Goal: Information Seeking & Learning: Learn about a topic

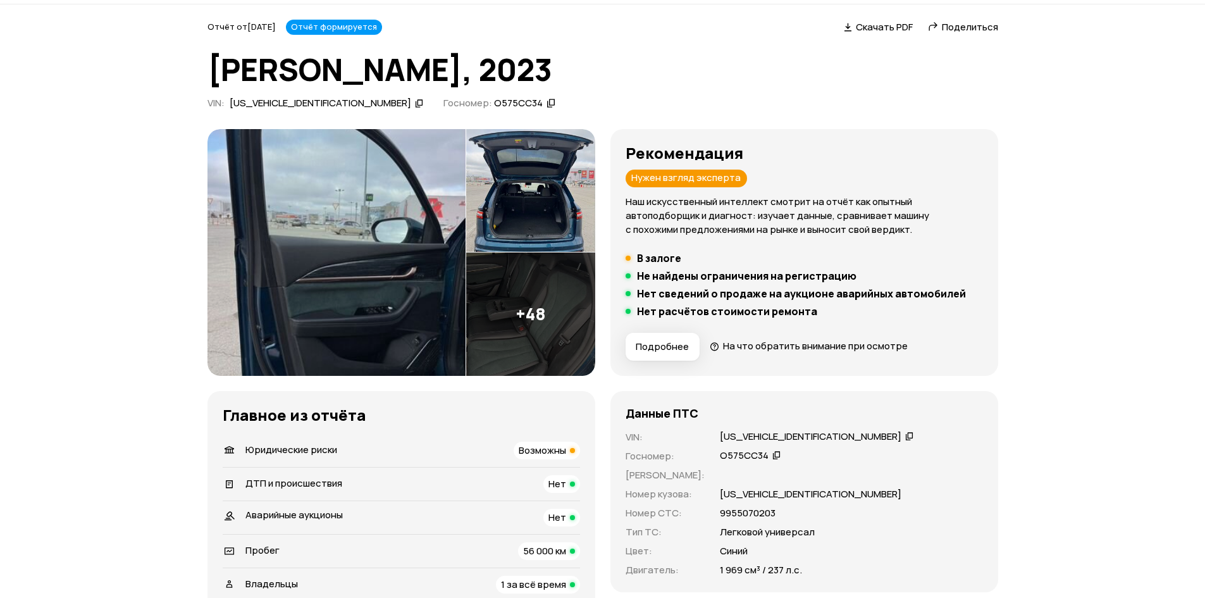
scroll to position [63, 0]
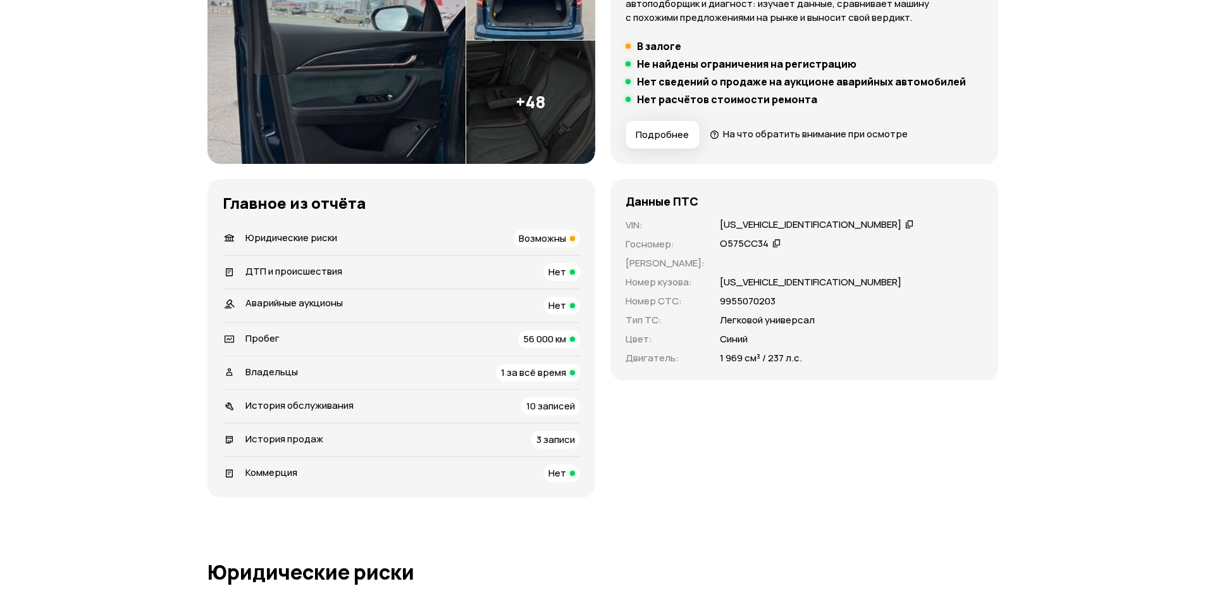
click at [430, 376] on div "Владельцы 1 за всё время" at bounding box center [401, 373] width 357 height 18
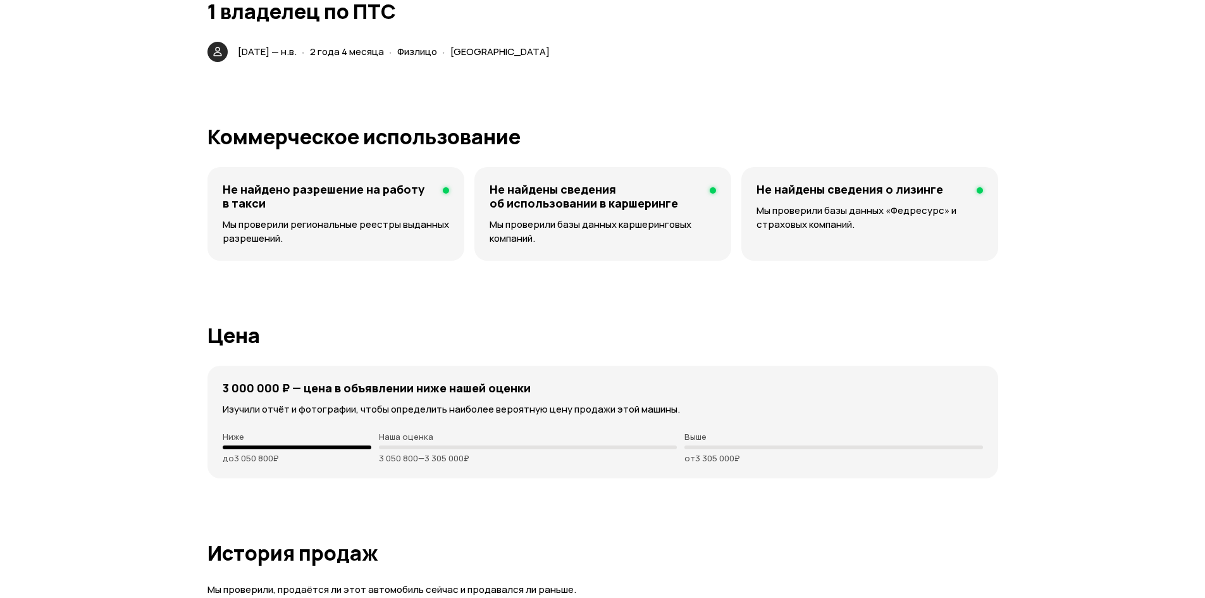
scroll to position [2791, 0]
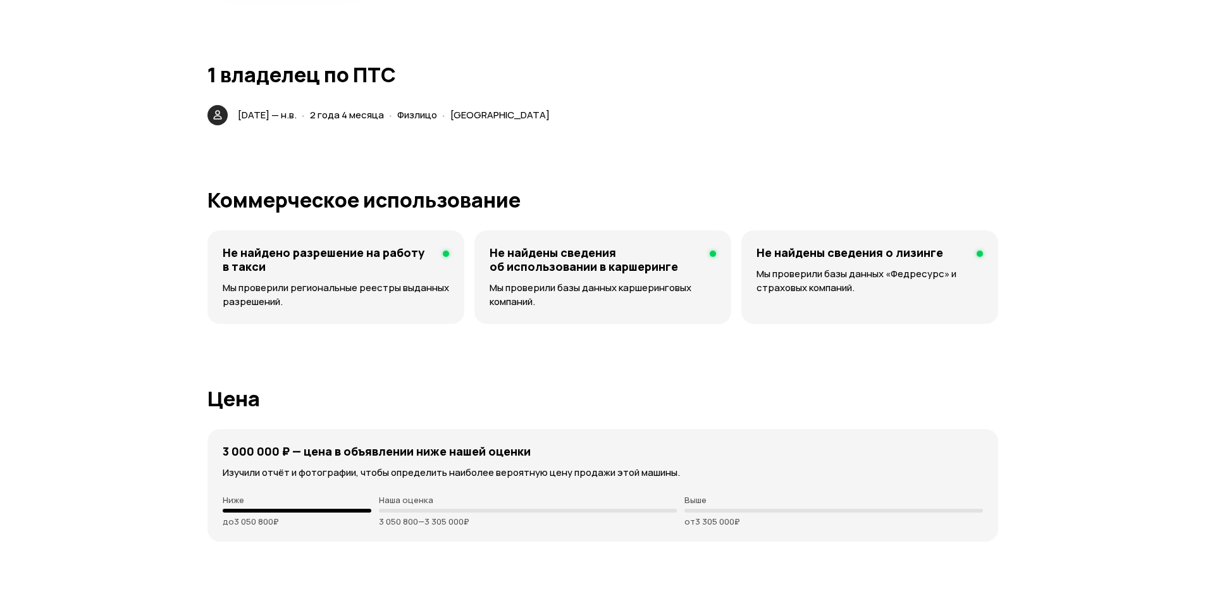
drag, startPoint x: 251, startPoint y: 115, endPoint x: 392, endPoint y: 130, distance: 141.9
drag, startPoint x: 245, startPoint y: 114, endPoint x: 657, endPoint y: 116, distance: 412.5
click at [657, 116] on div "[DATE] — н.в. · 2 года 4 месяца · Физлицо · [GEOGRAPHIC_DATA]" at bounding box center [603, 115] width 791 height 20
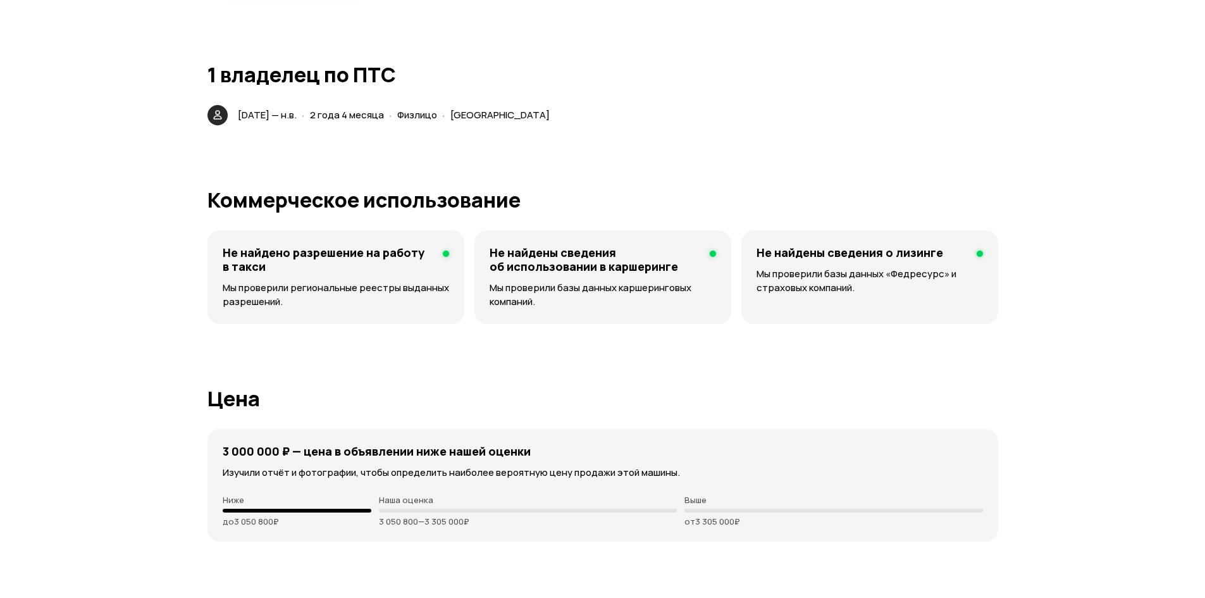
click at [657, 116] on div "[DATE] — н.в. · 2 года 4 месяца · Физлицо · [GEOGRAPHIC_DATA]" at bounding box center [603, 115] width 791 height 20
drag, startPoint x: 494, startPoint y: 116, endPoint x: 236, endPoint y: 119, distance: 257.5
click at [236, 119] on div "[DATE] — н.в. · 2 года 4 месяца · Физлицо · [GEOGRAPHIC_DATA]" at bounding box center [603, 115] width 791 height 20
drag, startPoint x: 230, startPoint y: 111, endPoint x: 646, endPoint y: 107, distance: 416.3
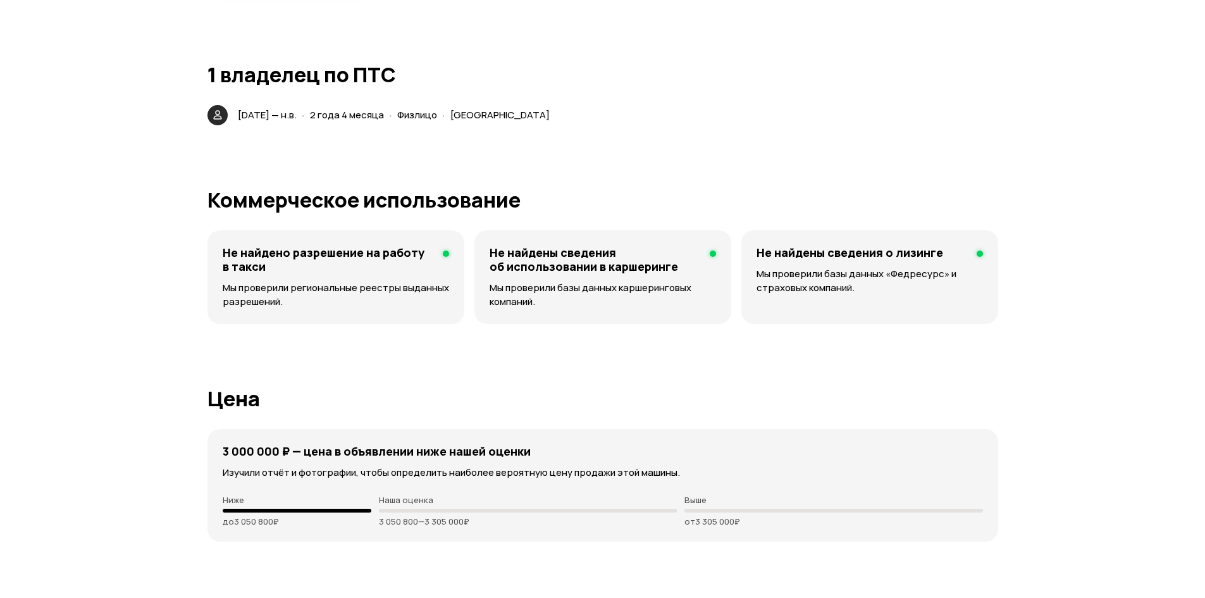
click at [639, 107] on div "[DATE] — н.в. · 2 года 4 месяца · Физлицо · [GEOGRAPHIC_DATA]" at bounding box center [603, 115] width 791 height 20
click at [653, 107] on div "[DATE] — н.в. · 2 года 4 месяца · Физлицо · [GEOGRAPHIC_DATA]" at bounding box center [603, 115] width 791 height 20
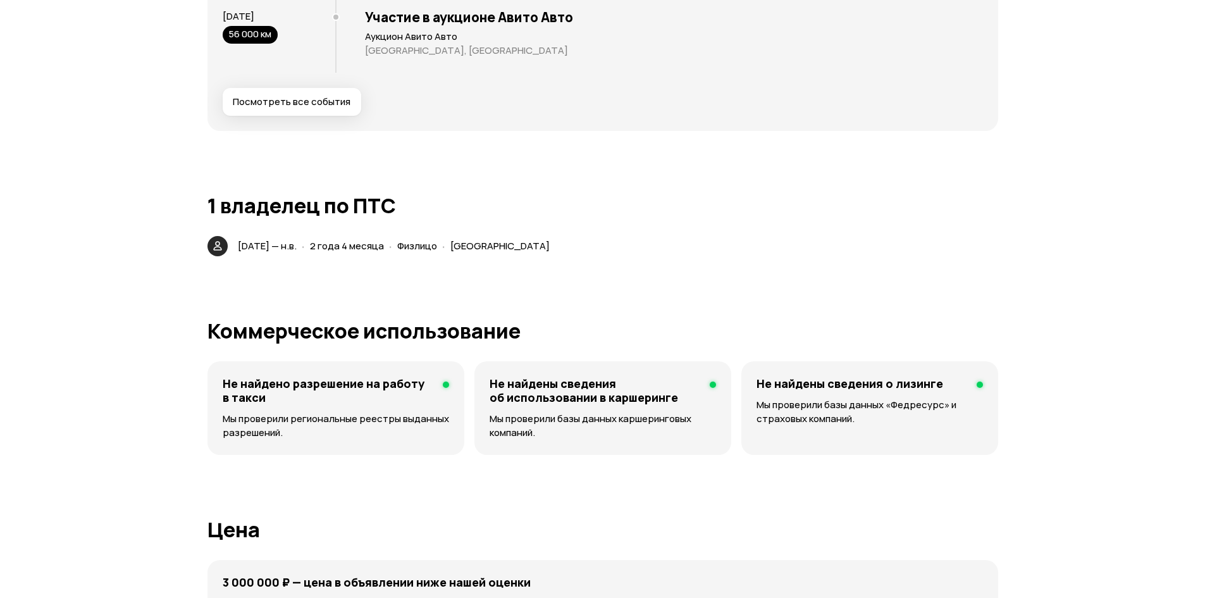
scroll to position [2665, 0]
